Goal: Transaction & Acquisition: Purchase product/service

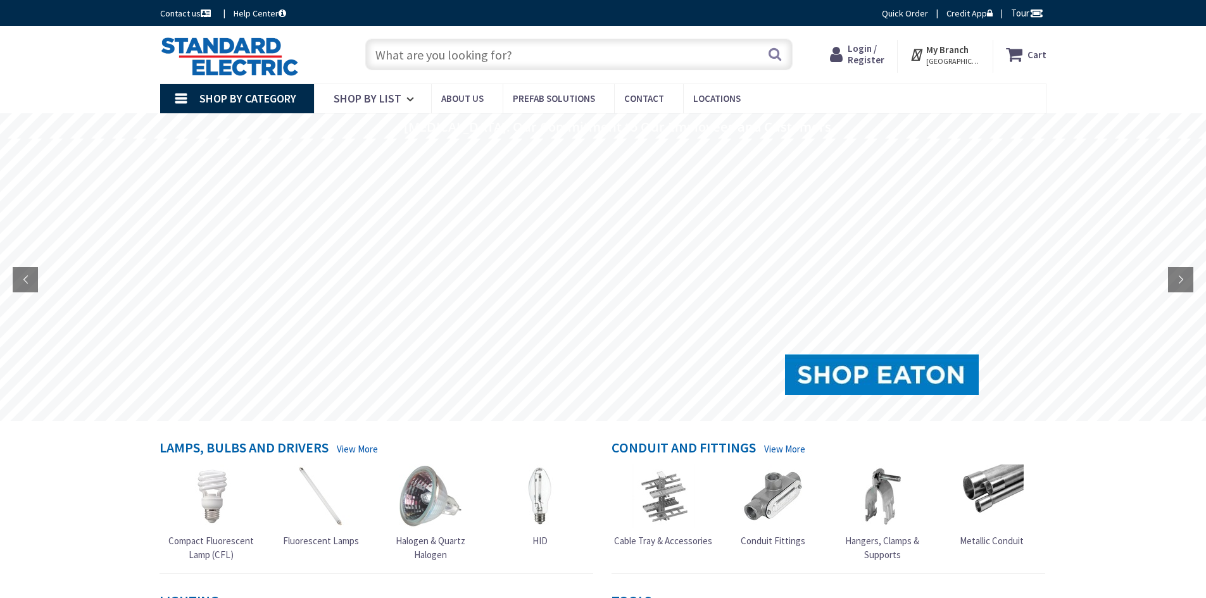
click at [424, 48] on input "text" at bounding box center [578, 55] width 427 height 32
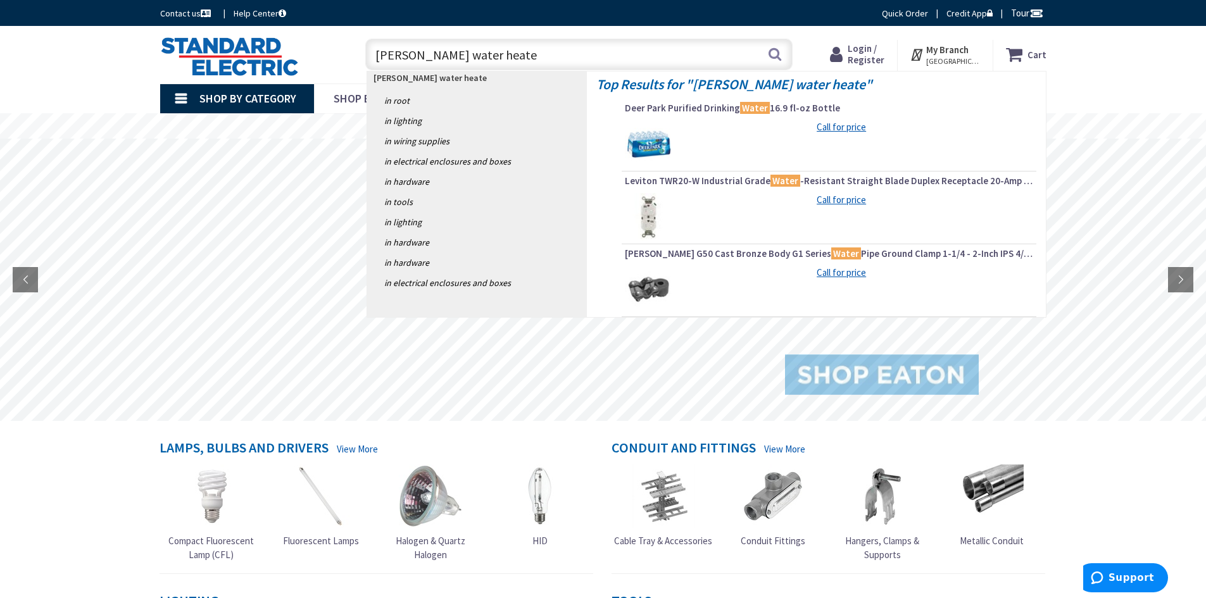
type input "rudd water heater"
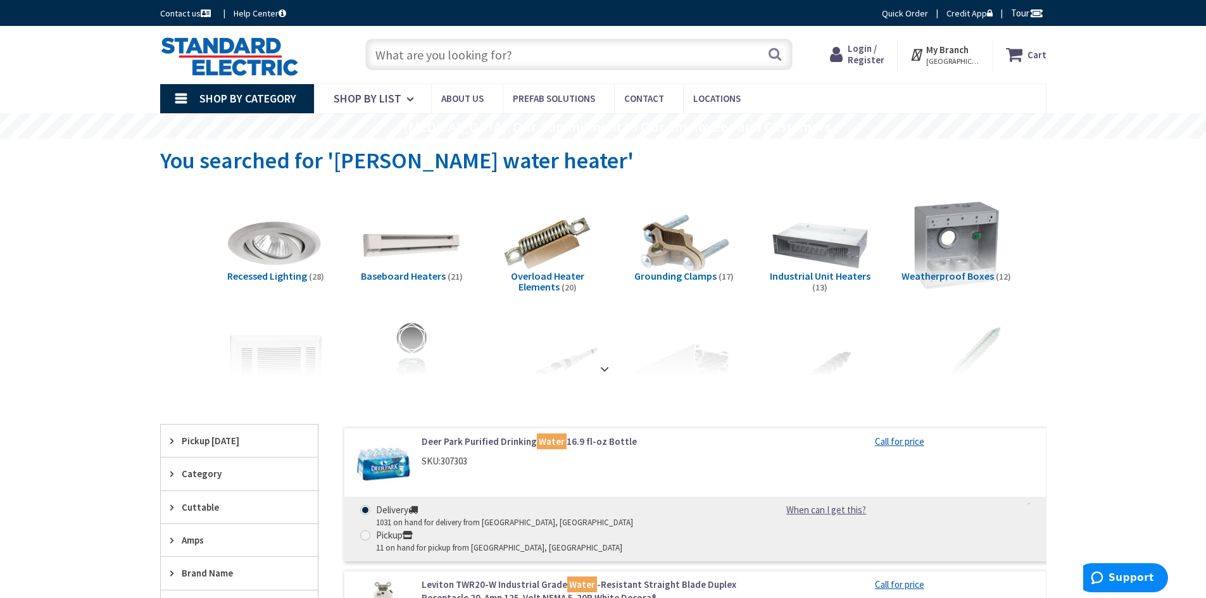
click at [561, 56] on input "text" at bounding box center [578, 55] width 427 height 32
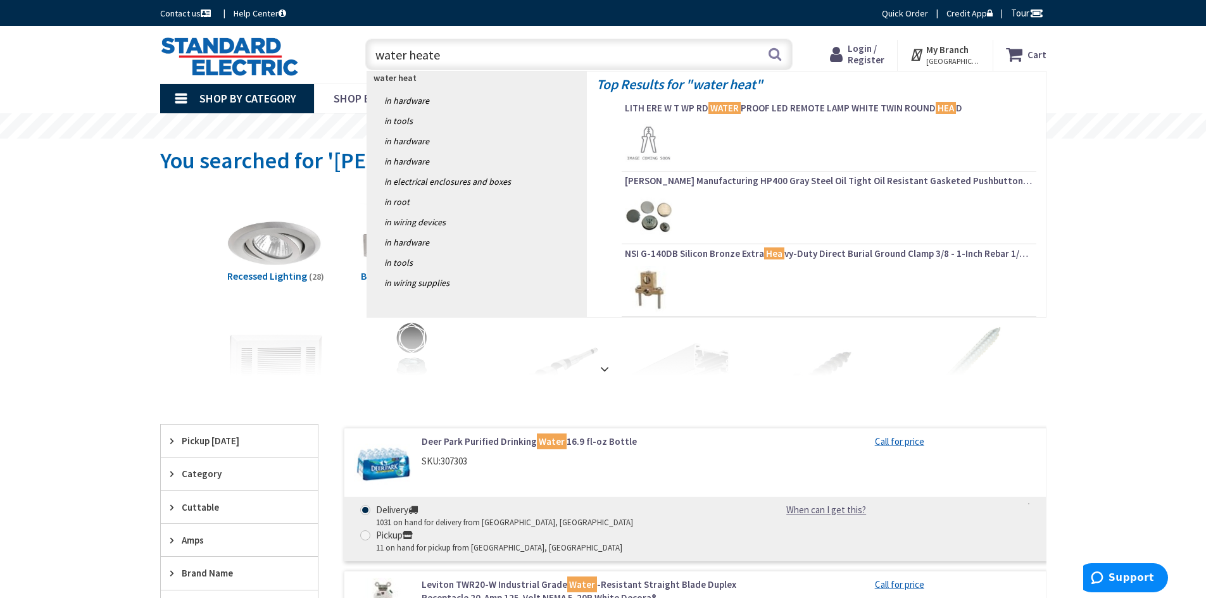
type input "water heater"
